Goal: Transaction & Acquisition: Subscribe to service/newsletter

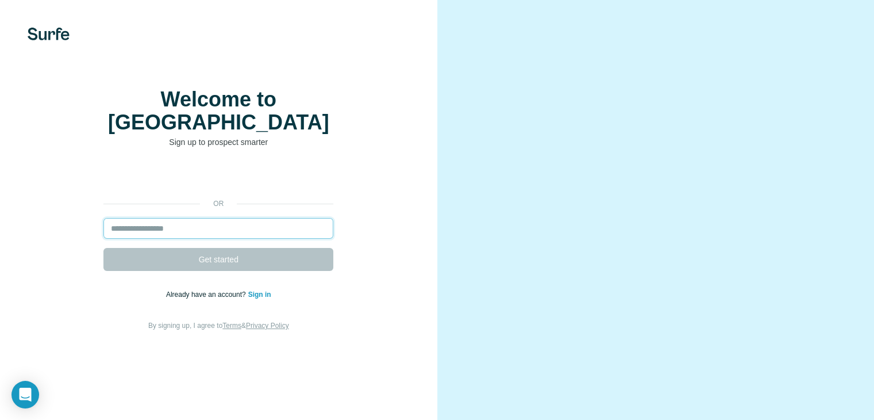
click at [225, 239] on input "email" at bounding box center [218, 228] width 230 height 21
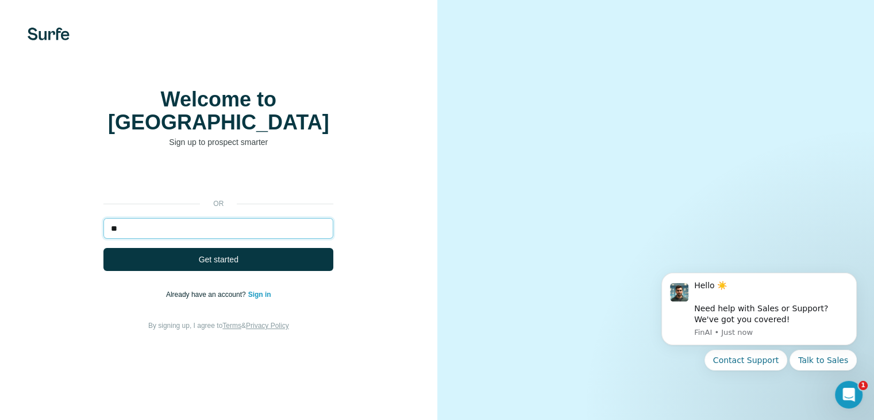
type input "*"
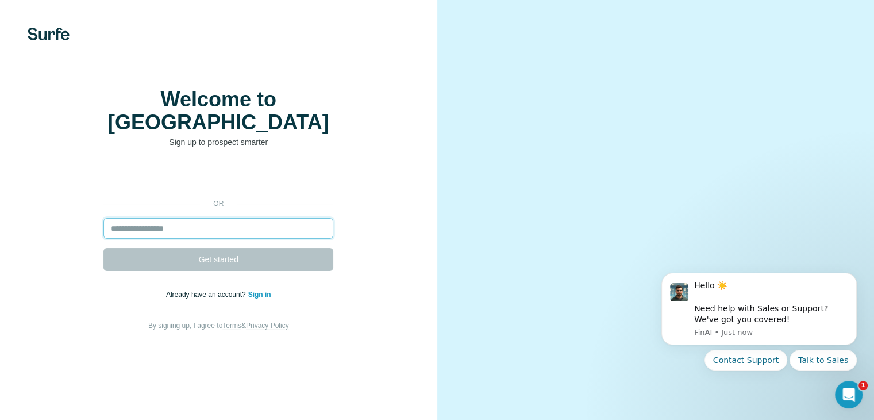
click at [221, 239] on input "email" at bounding box center [218, 228] width 230 height 21
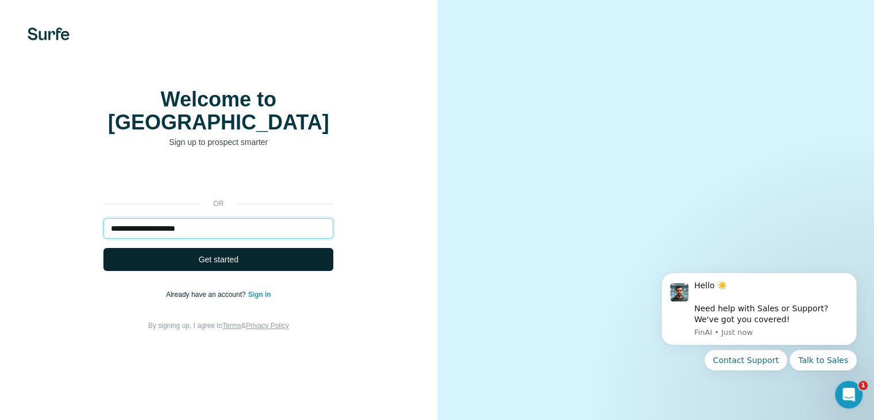
type input "**********"
click at [215, 265] on span "Get started" at bounding box center [219, 259] width 40 height 11
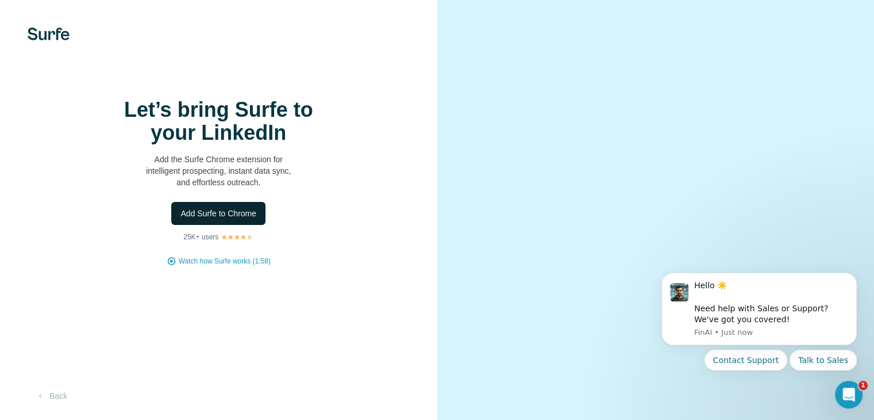
click at [237, 225] on button "Add Surfe to Chrome" at bounding box center [218, 213] width 94 height 23
